Goal: Task Accomplishment & Management: Manage account settings

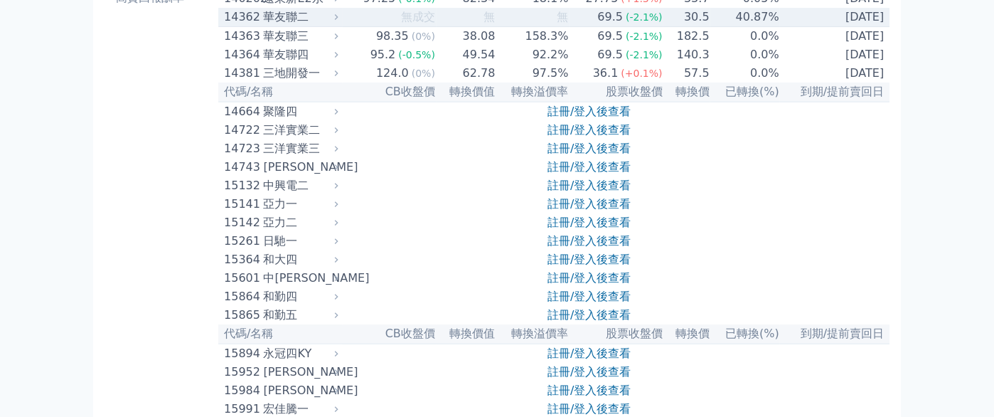
scroll to position [355, 0]
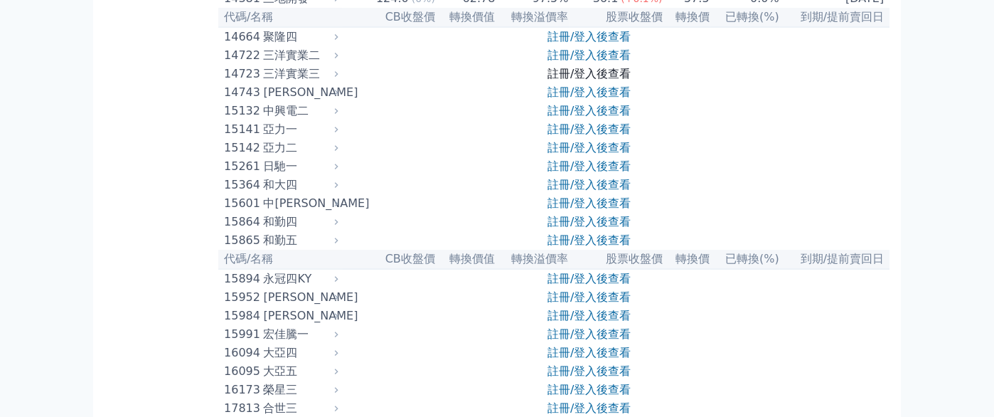
click at [573, 80] on link "註冊/登入後查看" at bounding box center [588, 74] width 83 height 14
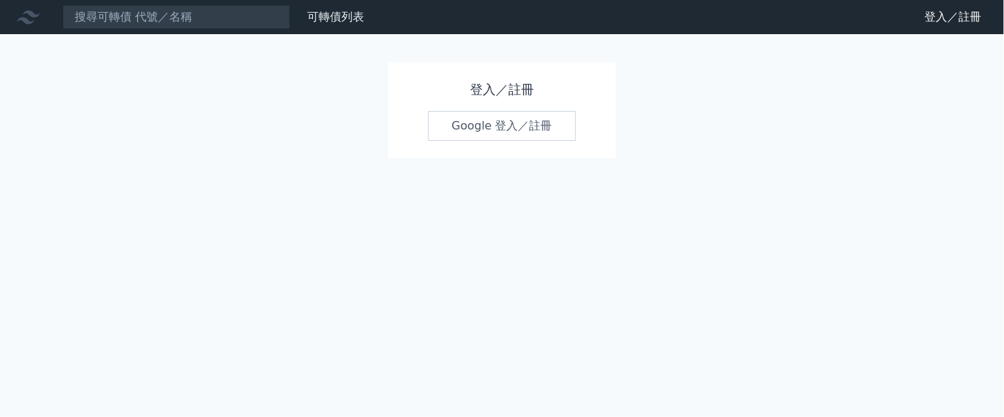
click at [529, 128] on link "Google 登入／註冊" at bounding box center [502, 126] width 148 height 30
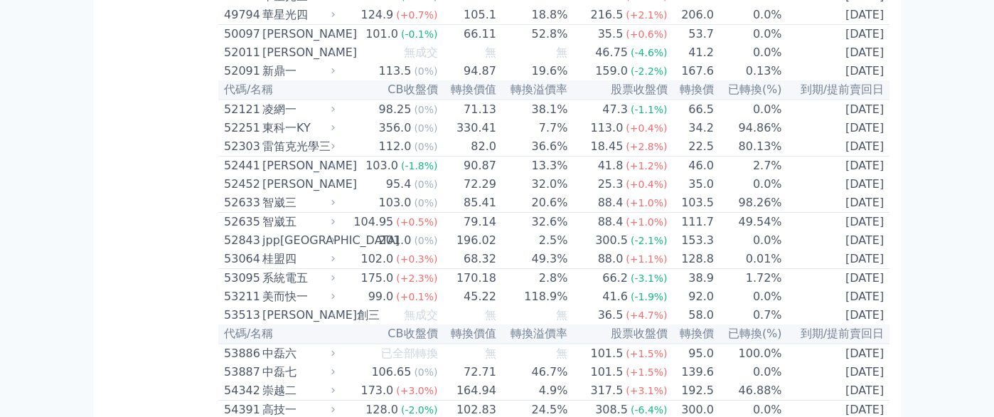
scroll to position [4408, 0]
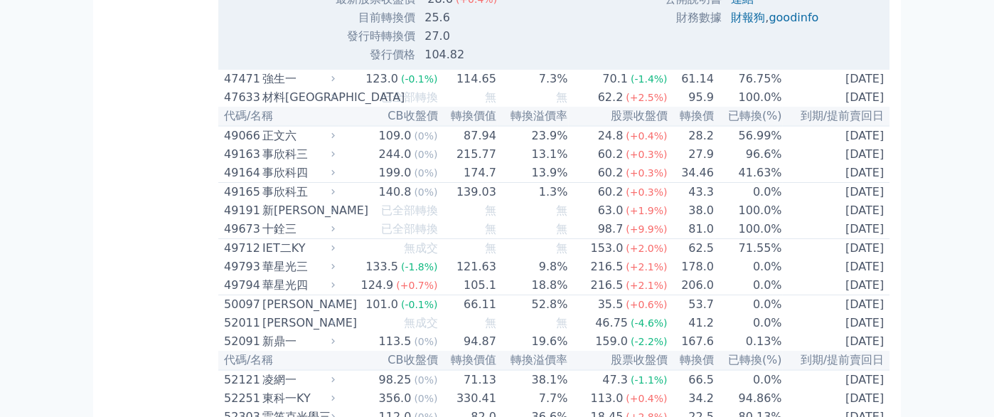
scroll to position [4621, 0]
